Goal: Transaction & Acquisition: Download file/media

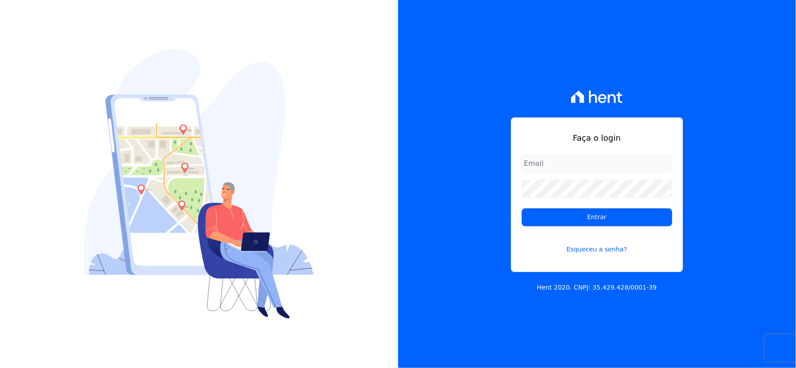
click at [570, 157] on input "email" at bounding box center [597, 164] width 151 height 18
type input "rh@cesariengenharia.com.br"
click at [414, 202] on div "Faça o login rh@cesariengenharia.com.br Entrar Esqueceu a senha? Hent 2020. CNP…" at bounding box center [597, 184] width 398 height 368
click at [522, 208] on input "Entrar" at bounding box center [597, 217] width 151 height 18
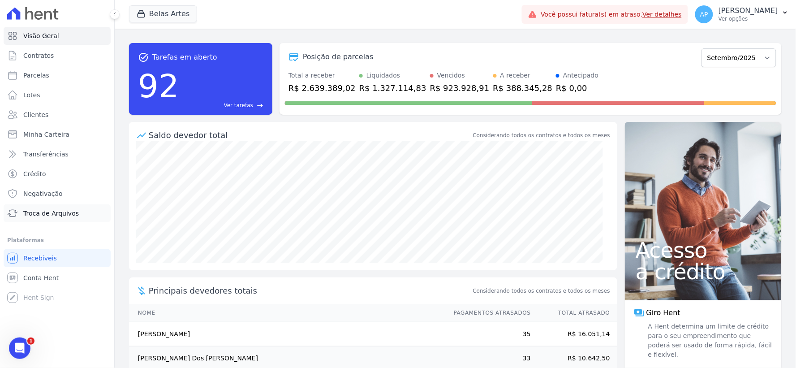
click at [49, 216] on span "Troca de Arquivos" at bounding box center [51, 213] width 56 height 9
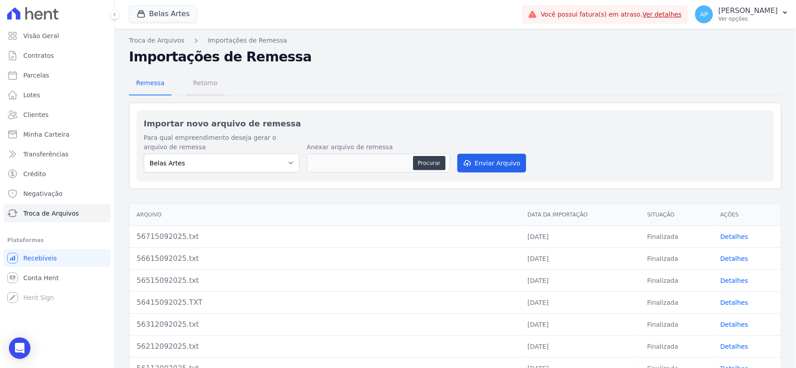
click at [205, 80] on span "Retorno" at bounding box center [205, 83] width 35 height 18
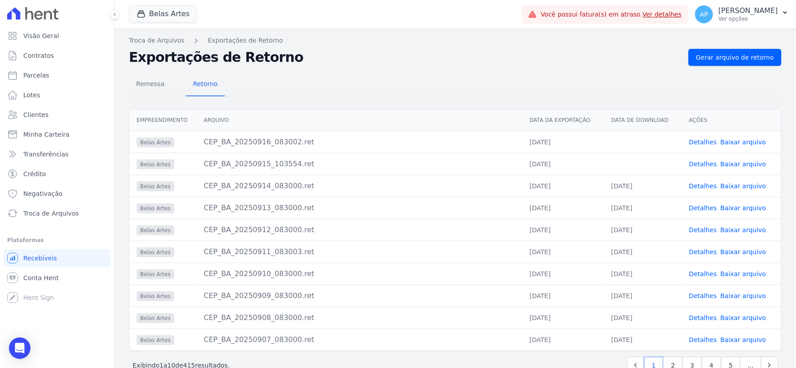
click at [746, 161] on link "Baixar arquivo" at bounding box center [744, 163] width 46 height 7
click at [747, 142] on link "Baixar arquivo" at bounding box center [744, 141] width 46 height 7
